Goal: Register for event/course

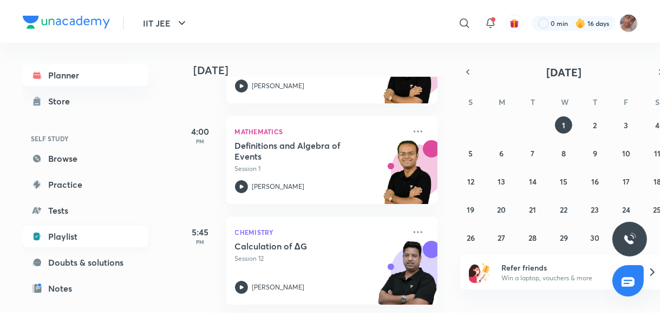
scroll to position [119, 0]
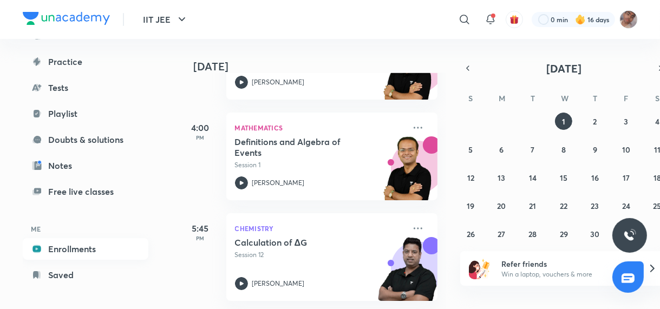
click at [110, 251] on link "Enrollments" at bounding box center [86, 249] width 126 height 22
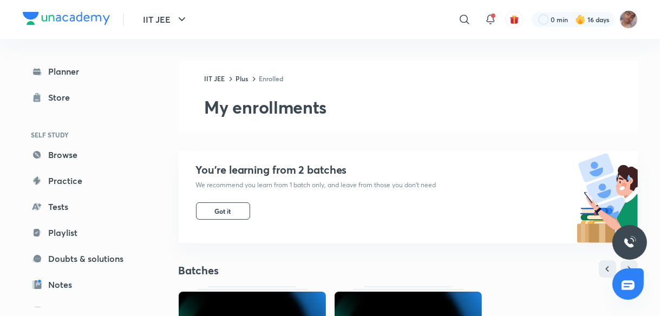
scroll to position [441, 0]
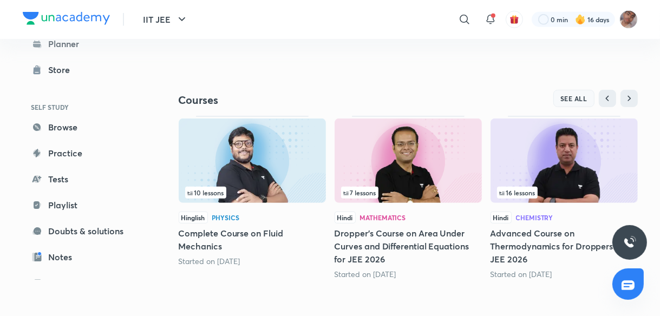
click at [584, 93] on button "SEE ALL" at bounding box center [574, 98] width 41 height 17
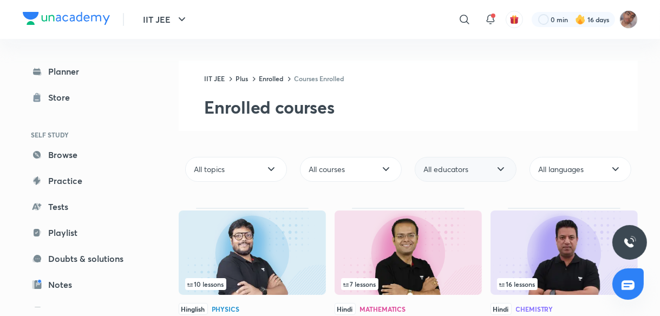
click at [472, 168] on div "All educators" at bounding box center [466, 169] width 102 height 25
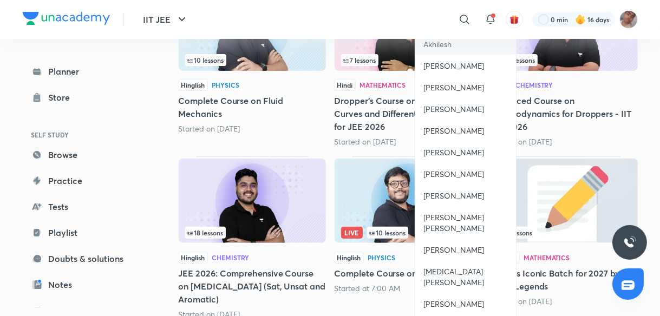
scroll to position [225, 0]
click at [472, 220] on span "[PERSON_NAME] [PERSON_NAME]" at bounding box center [465, 223] width 83 height 22
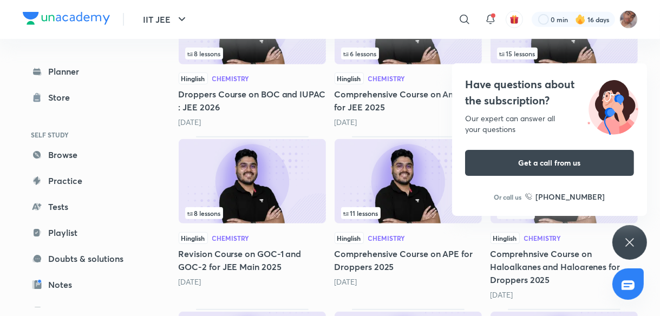
scroll to position [585, 0]
click at [633, 245] on icon at bounding box center [630, 242] width 8 height 8
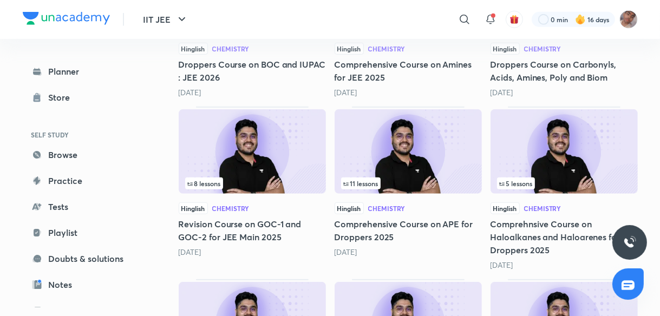
scroll to position [614, 0]
click at [289, 160] on img at bounding box center [252, 151] width 147 height 84
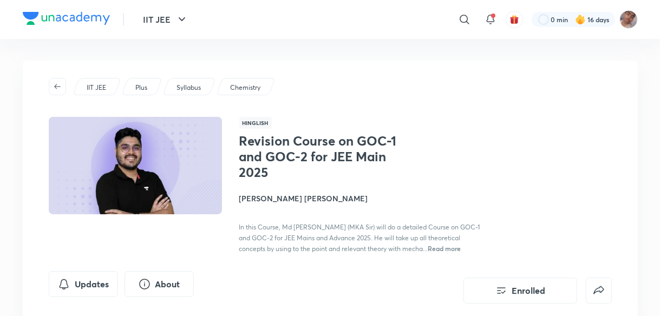
click at [284, 194] on h4 "[PERSON_NAME] [PERSON_NAME]" at bounding box center [360, 198] width 243 height 11
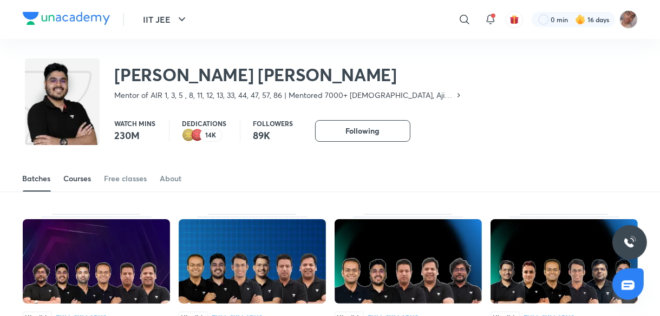
click at [86, 176] on div "Courses" at bounding box center [78, 178] width 28 height 11
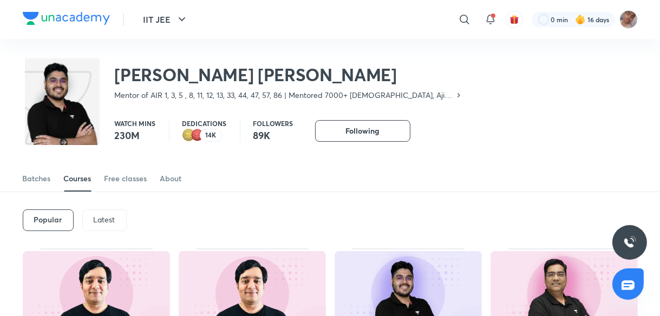
click at [96, 217] on p "Latest" at bounding box center [105, 220] width 22 height 9
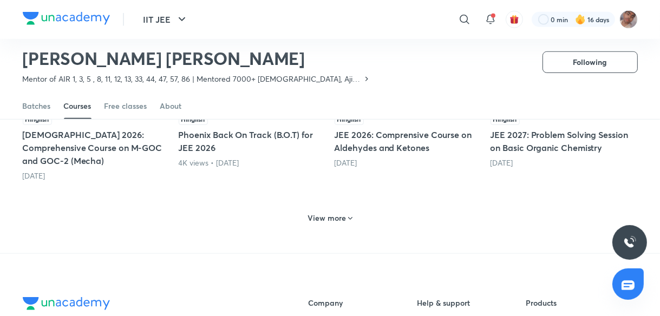
scroll to position [572, 0]
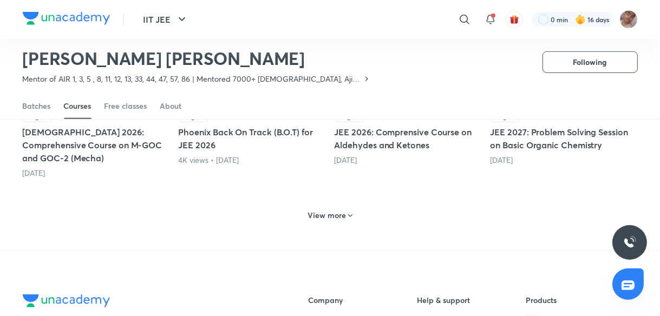
click at [330, 210] on h6 "View more" at bounding box center [327, 215] width 38 height 11
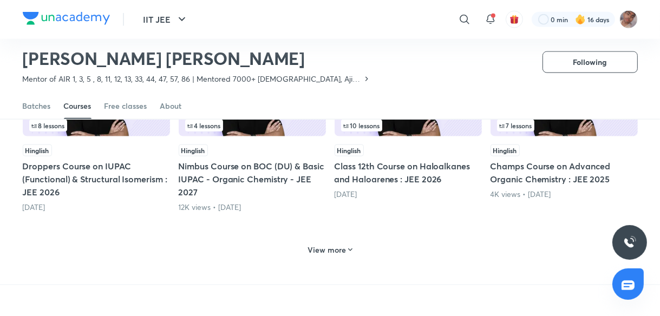
scroll to position [1082, 0]
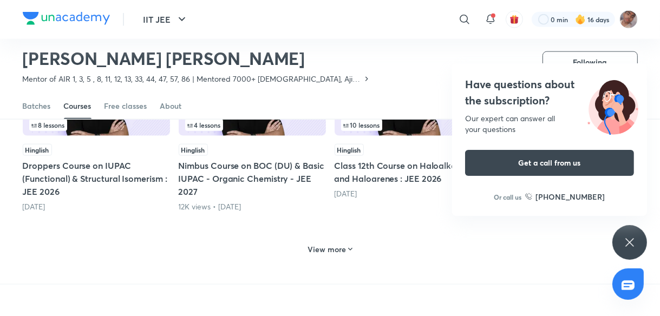
click at [335, 244] on h6 "View more" at bounding box center [327, 249] width 38 height 11
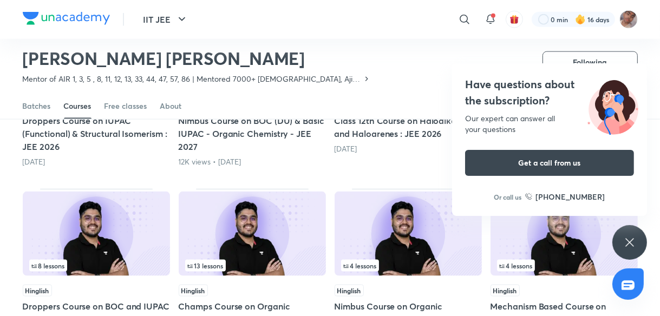
scroll to position [1127, 0]
click at [628, 238] on icon at bounding box center [629, 242] width 13 height 13
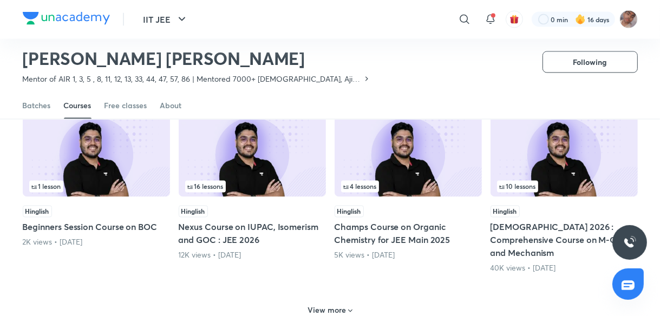
scroll to position [1572, 0]
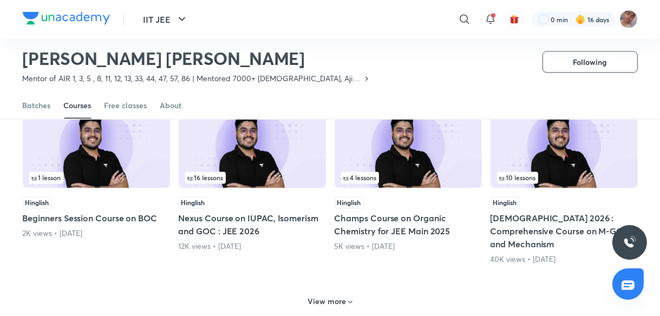
click at [332, 297] on h6 "View more" at bounding box center [327, 302] width 38 height 11
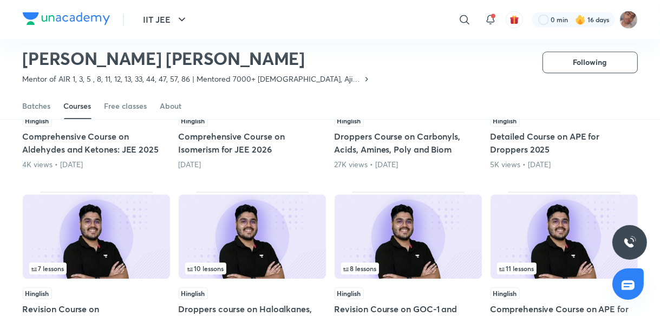
scroll to position [2011, 0]
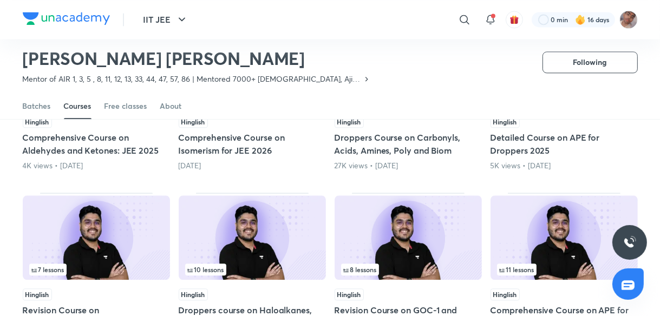
click at [133, 196] on img at bounding box center [96, 238] width 147 height 84
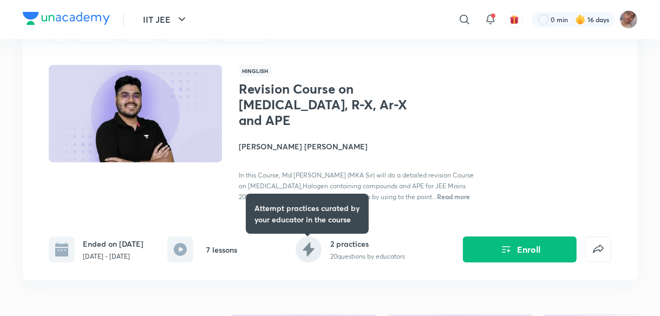
scroll to position [51, 0]
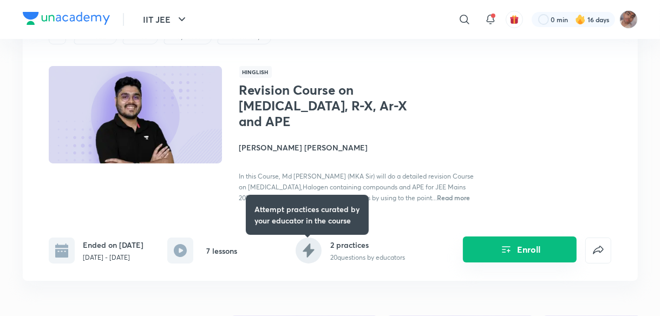
click at [515, 253] on button "Enroll" at bounding box center [520, 250] width 114 height 26
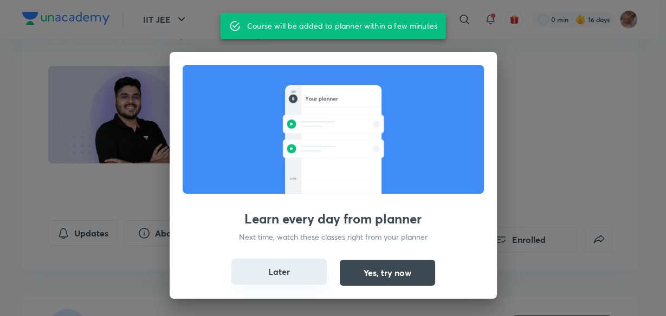
click at [294, 261] on button "Later" at bounding box center [278, 272] width 95 height 26
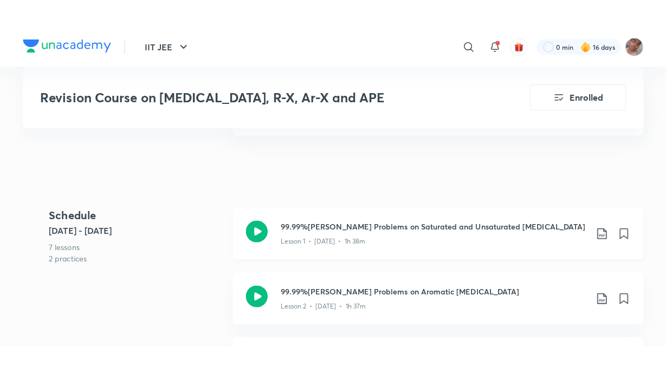
scroll to position [583, 0]
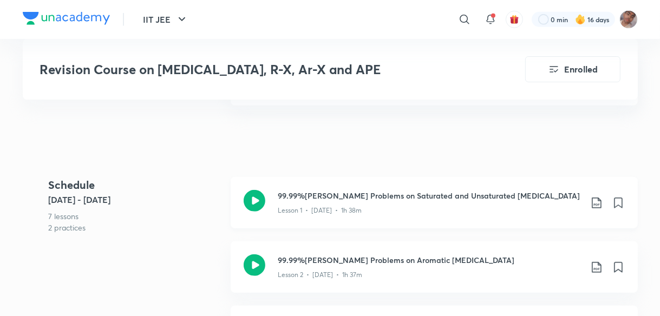
click at [419, 206] on div "Lesson 1 • [DATE] • 1h 38m" at bounding box center [429, 208] width 303 height 14
